Goal: Task Accomplishment & Management: Manage account settings

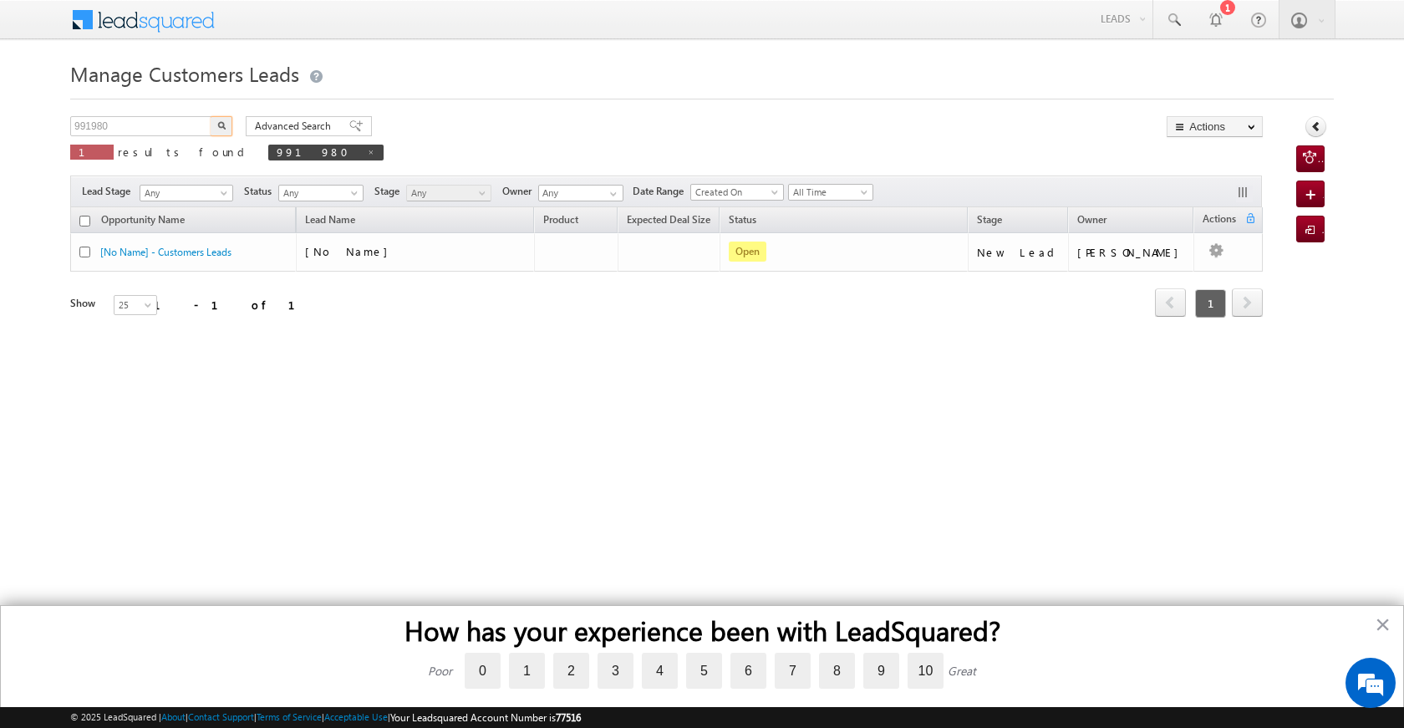
click at [21, 113] on body "Menu [PERSON_NAME] [PERSON_NAME] a2@ks erve." at bounding box center [702, 237] width 1404 height 474
type input "991908"
click at [217, 123] on img "button" at bounding box center [221, 125] width 8 height 8
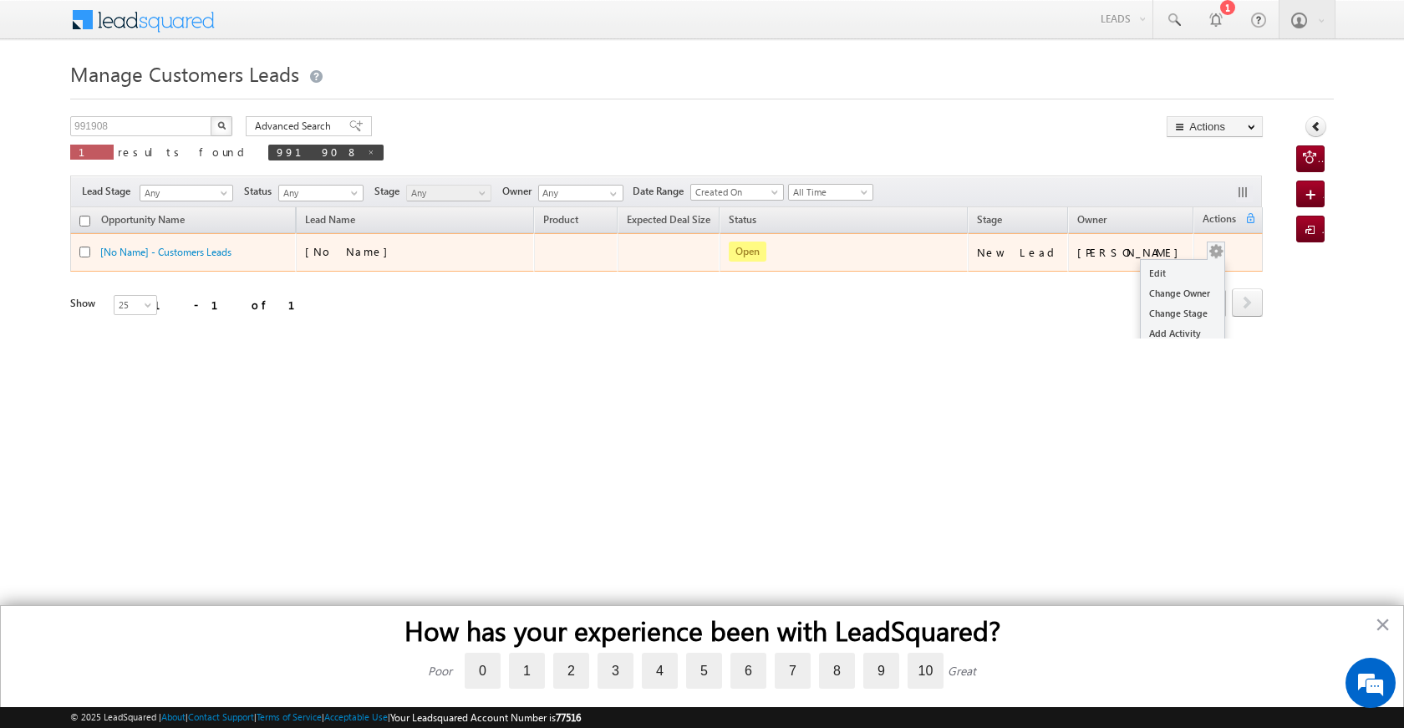
click at [1215, 256] on div "Edit Change Owner Change Stage Add Activity Add Task Delete" at bounding box center [1215, 252] width 27 height 22
click at [1165, 276] on link "Edit" at bounding box center [1182, 273] width 84 height 20
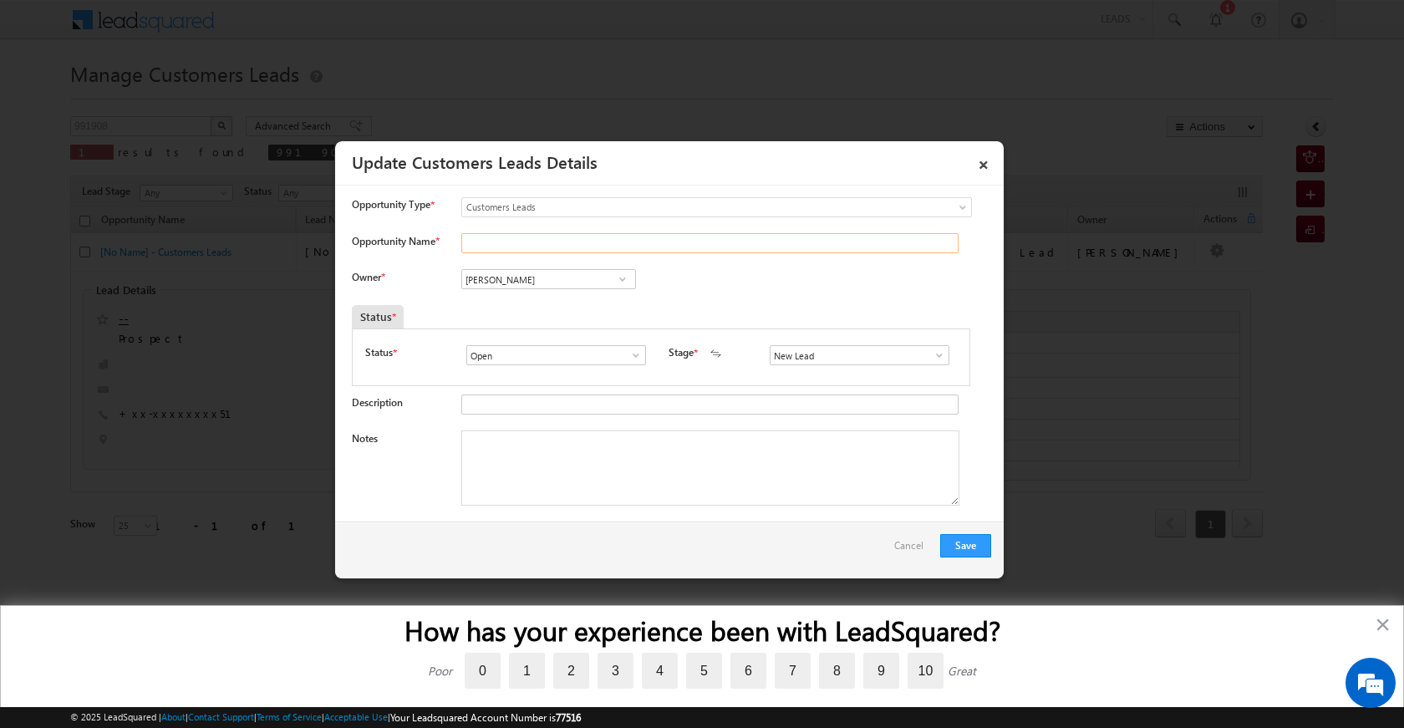
drag, startPoint x: 525, startPoint y: 246, endPoint x: 541, endPoint y: 241, distance: 16.9
click at [525, 246] on input "Opportunity Name *" at bounding box center [709, 243] width 497 height 20
click at [502, 237] on input "Opportunity Name *" at bounding box center [709, 243] width 497 height 20
paste input "[PERSON_NAME]"
type input "[PERSON_NAME]"
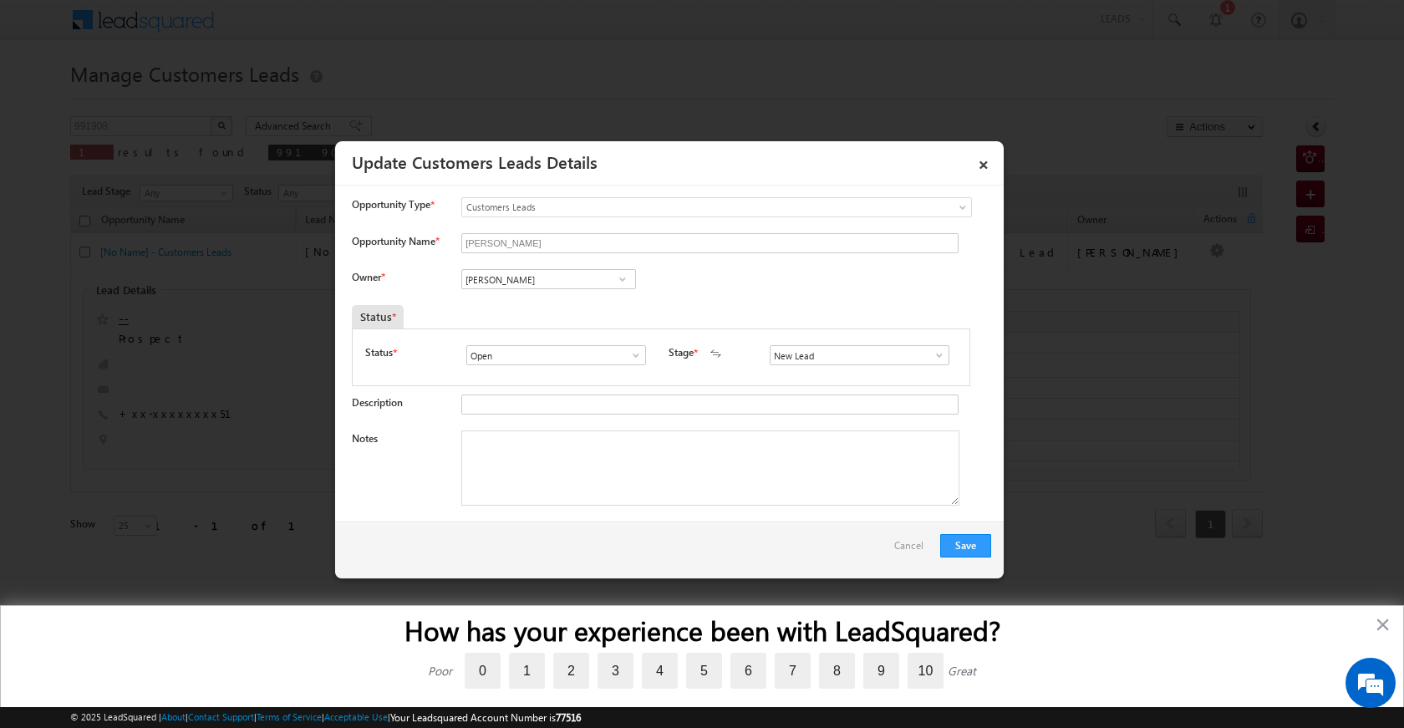
click at [626, 274] on span at bounding box center [622, 278] width 17 height 13
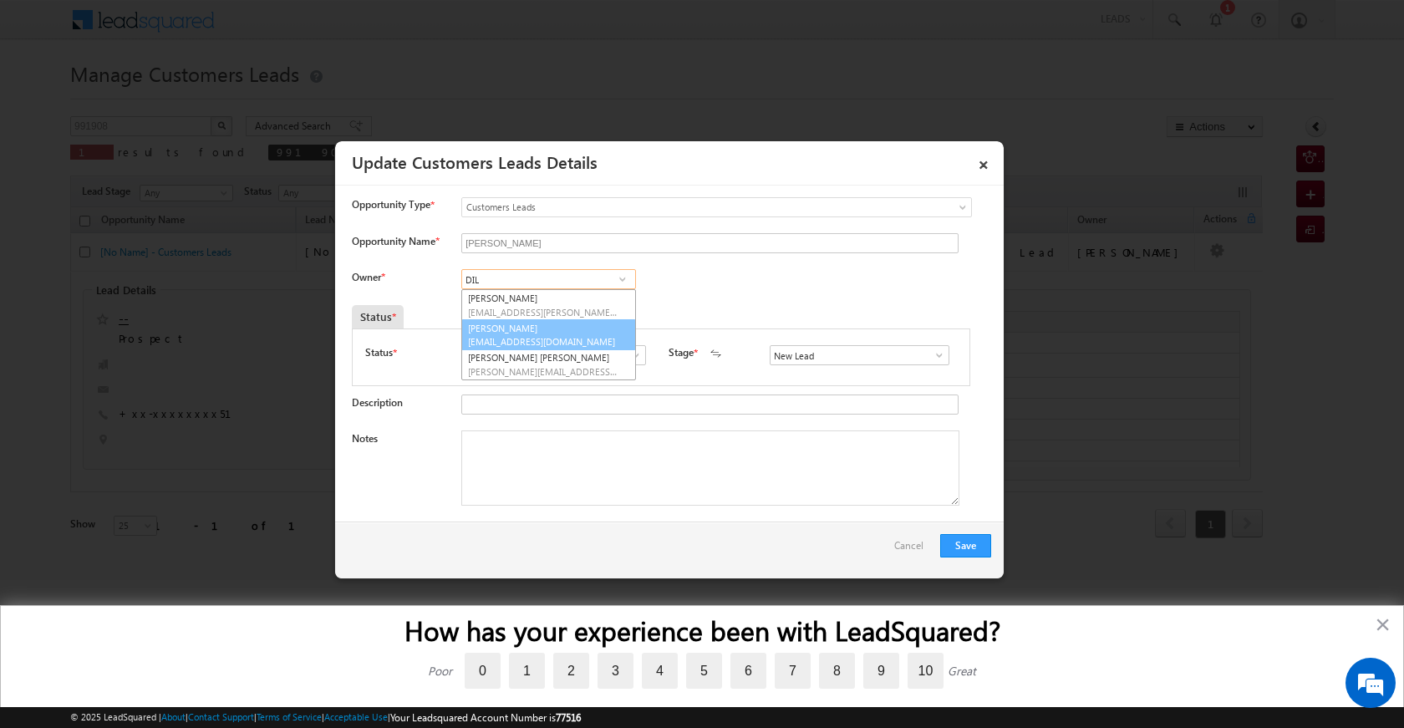
click at [545, 339] on span "[EMAIL_ADDRESS][DOMAIN_NAME]" at bounding box center [543, 341] width 150 height 13
type input "[PERSON_NAME]"
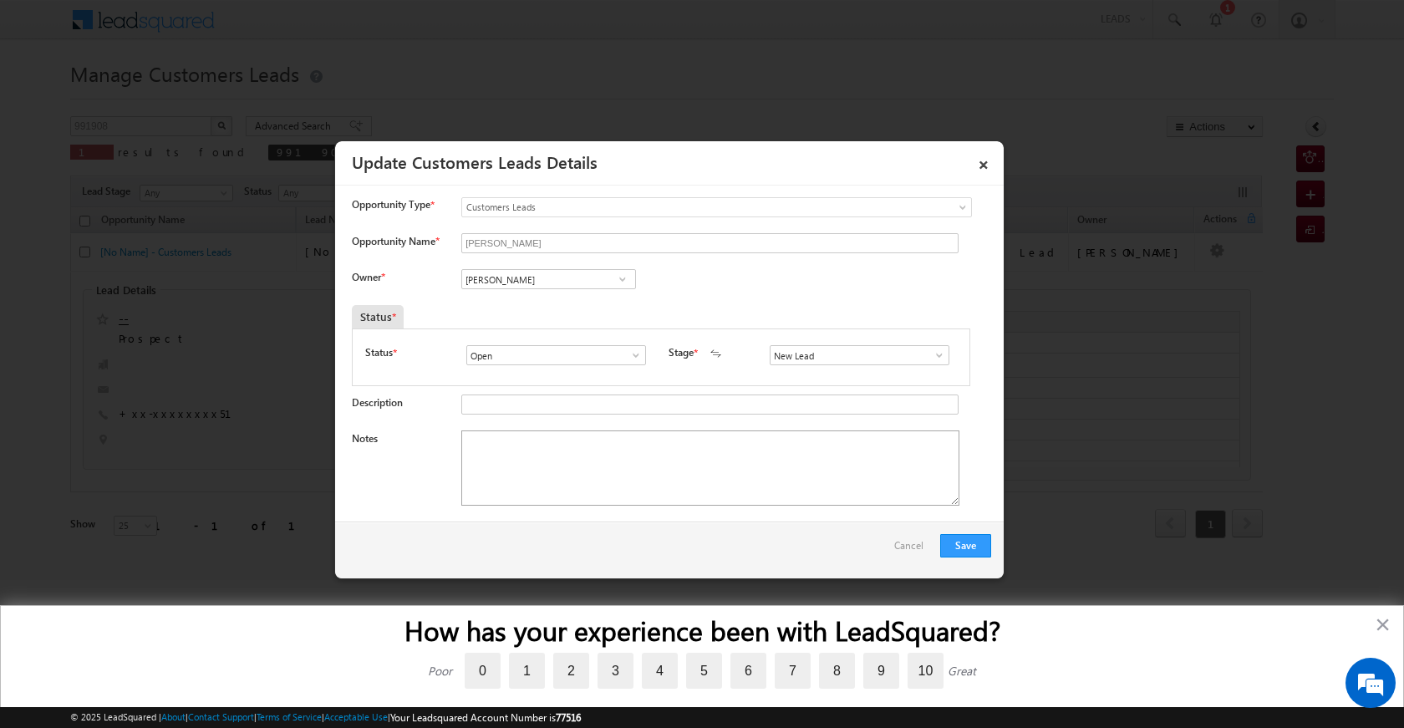
drag, startPoint x: 533, startPoint y: 530, endPoint x: 539, endPoint y: 451, distance: 78.8
click at [534, 527] on div "Save Cancel" at bounding box center [669, 549] width 668 height 57
click at [549, 445] on textarea "Notes" at bounding box center [710, 467] width 498 height 75
click at [931, 354] on span at bounding box center [939, 354] width 17 height 13
click at [835, 428] on link "Sales Marked" at bounding box center [858, 426] width 179 height 19
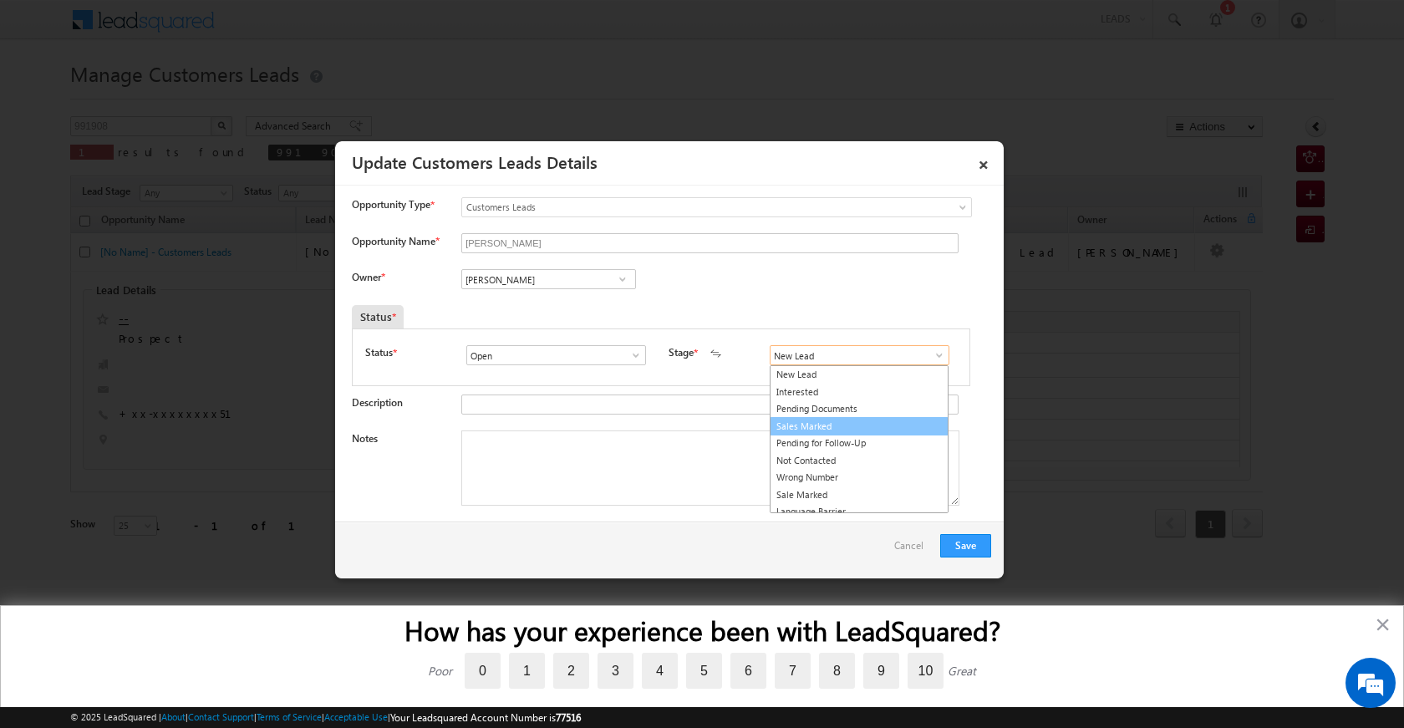
type input "Sales Marked"
click at [657, 473] on textarea "Notes" at bounding box center [710, 467] width 498 height 75
click at [596, 465] on textarea "Notes" at bounding box center [710, 467] width 498 height 75
paste textarea "RESALE PV 60 LAC LOAN 40 LAC ITR [PERSON_NAME] FILE UNIQ ID 991908 VB_Intereste…"
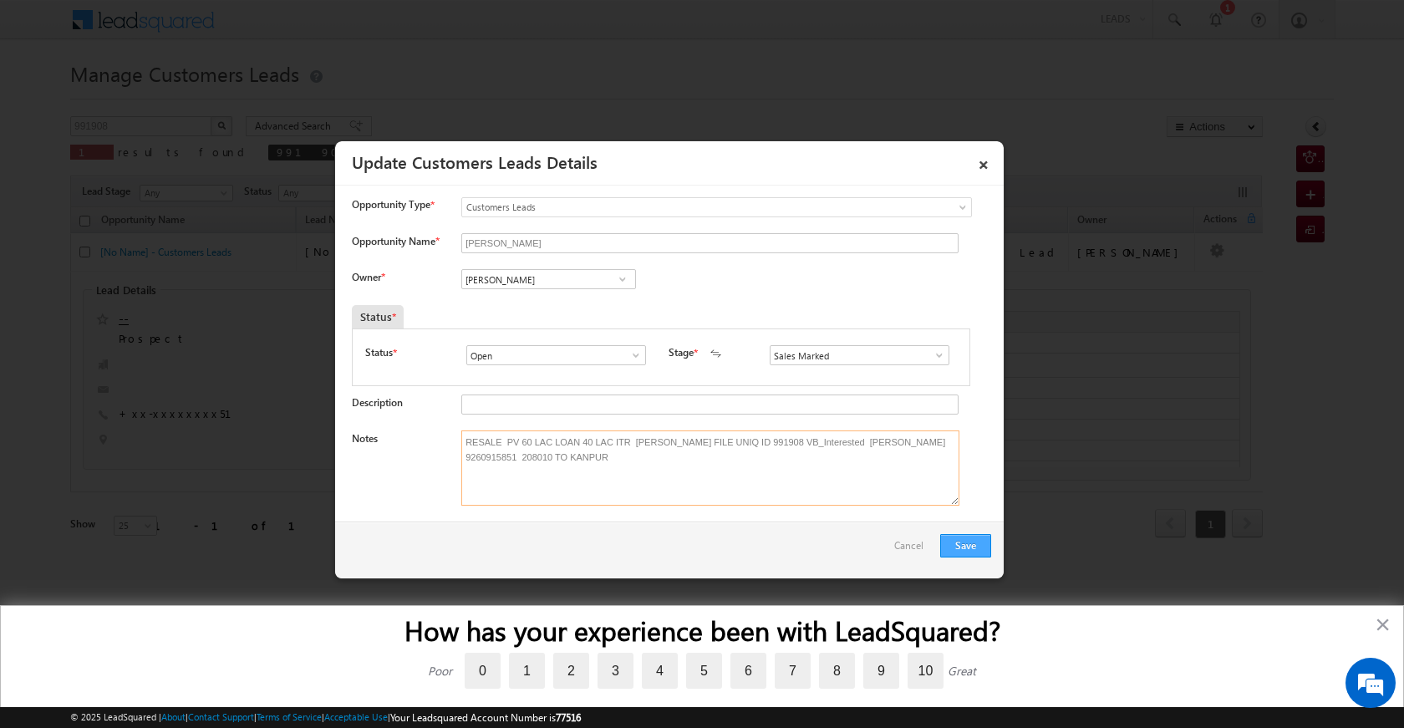
type textarea "RESALE PV 60 LAC LOAN 40 LAC ITR [PERSON_NAME] FILE UNIQ ID 991908 VB_Intereste…"
click at [980, 550] on button "Save" at bounding box center [965, 545] width 51 height 23
